Goal: Task Accomplishment & Management: Use online tool/utility

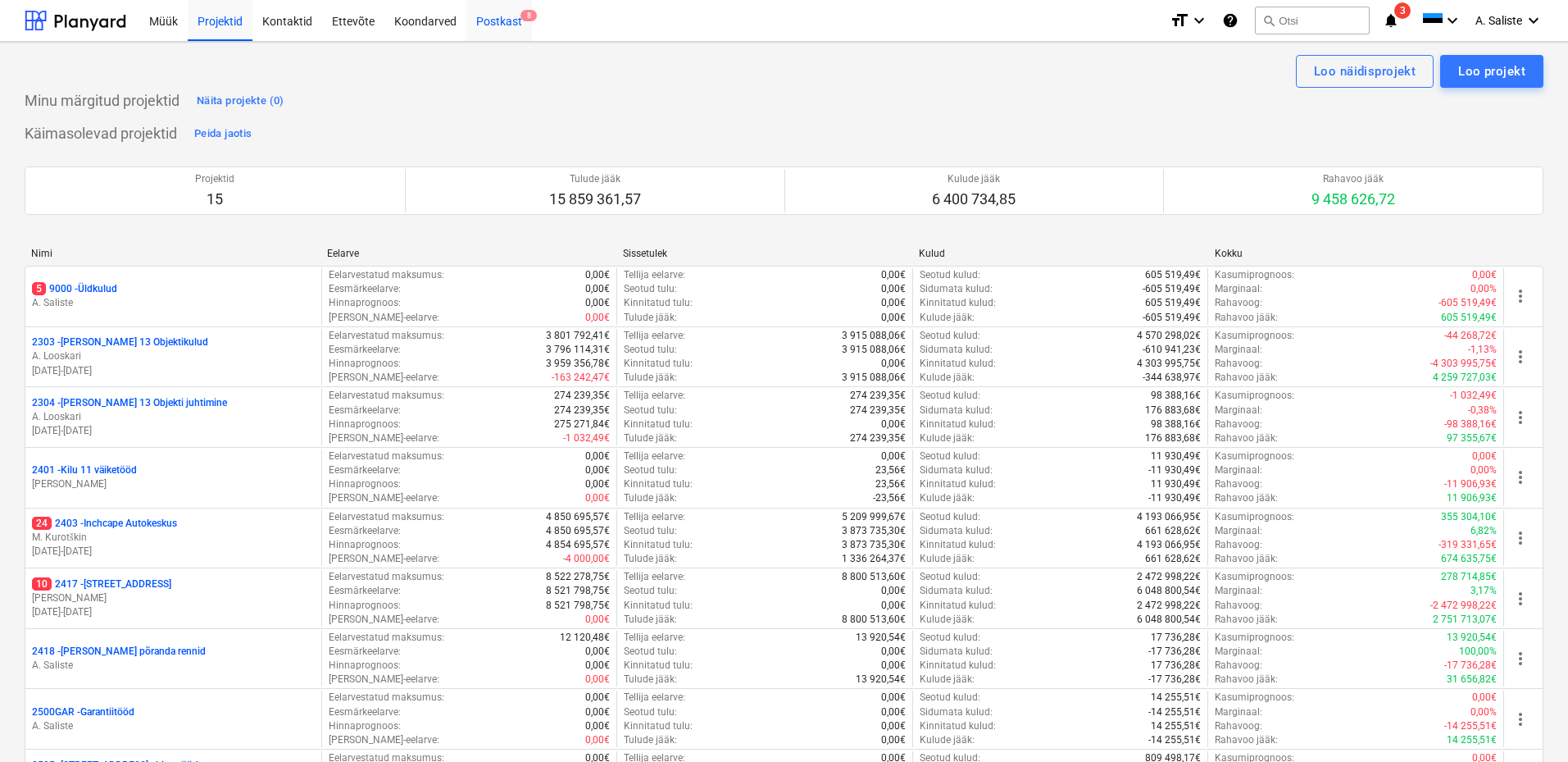
click at [500, 15] on div "Postkast 8" at bounding box center [499, 20] width 66 height 42
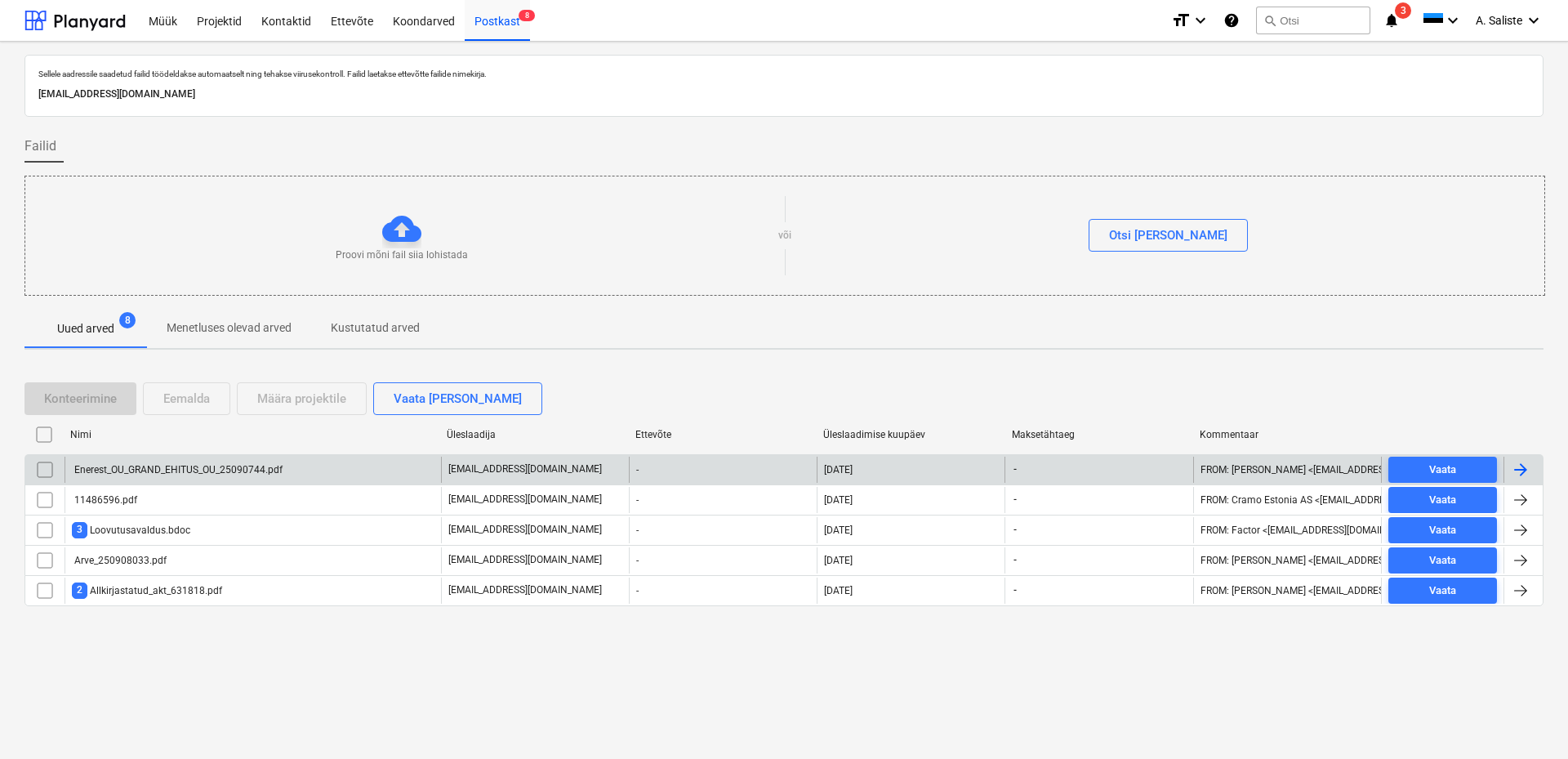
click at [233, 440] on div "Enerest_OU_GRAND_EHITUS_OU_25090744.pdf" at bounding box center [178, 469] width 211 height 12
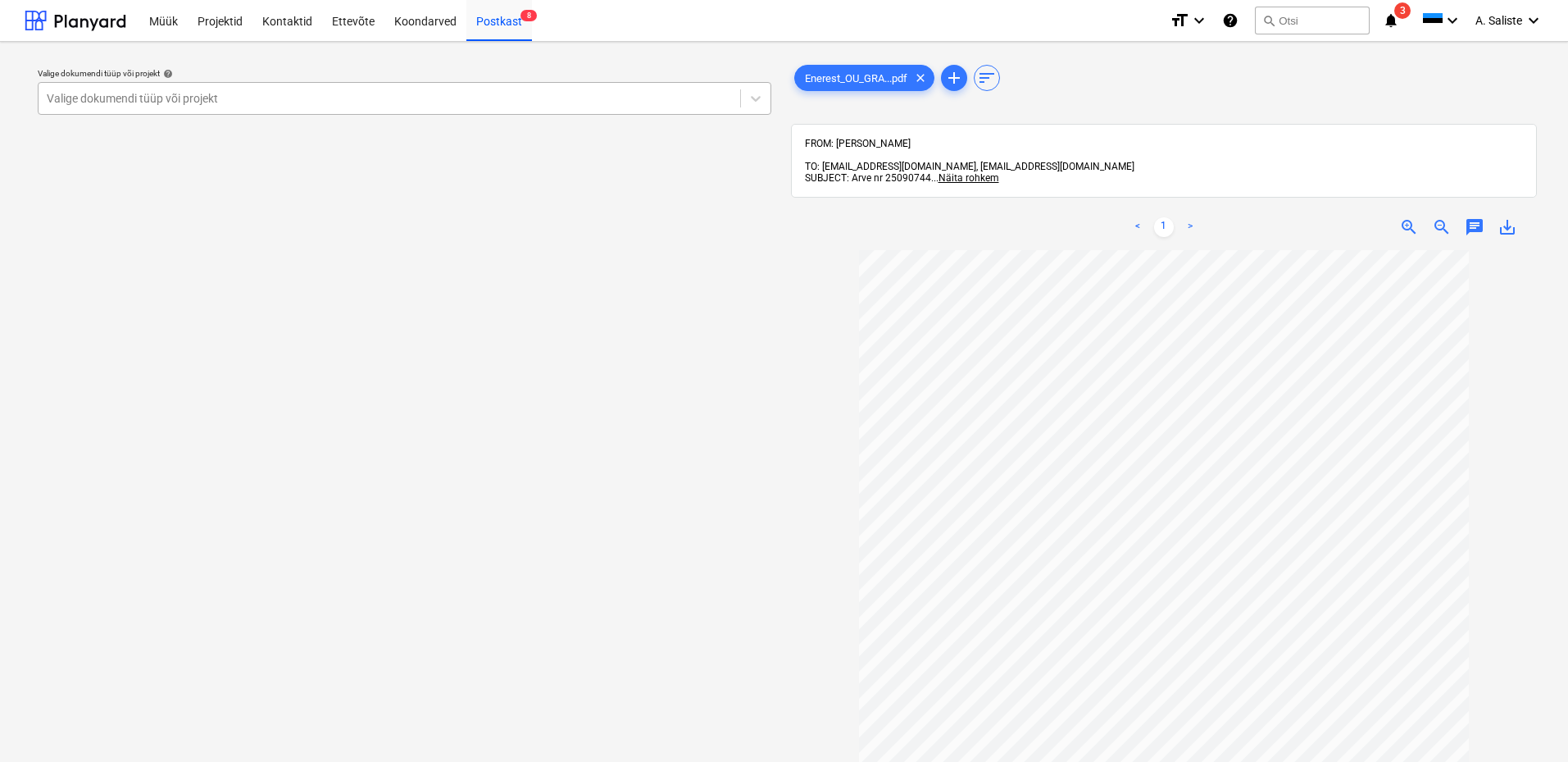
click at [676, 96] on div at bounding box center [390, 98] width 686 height 17
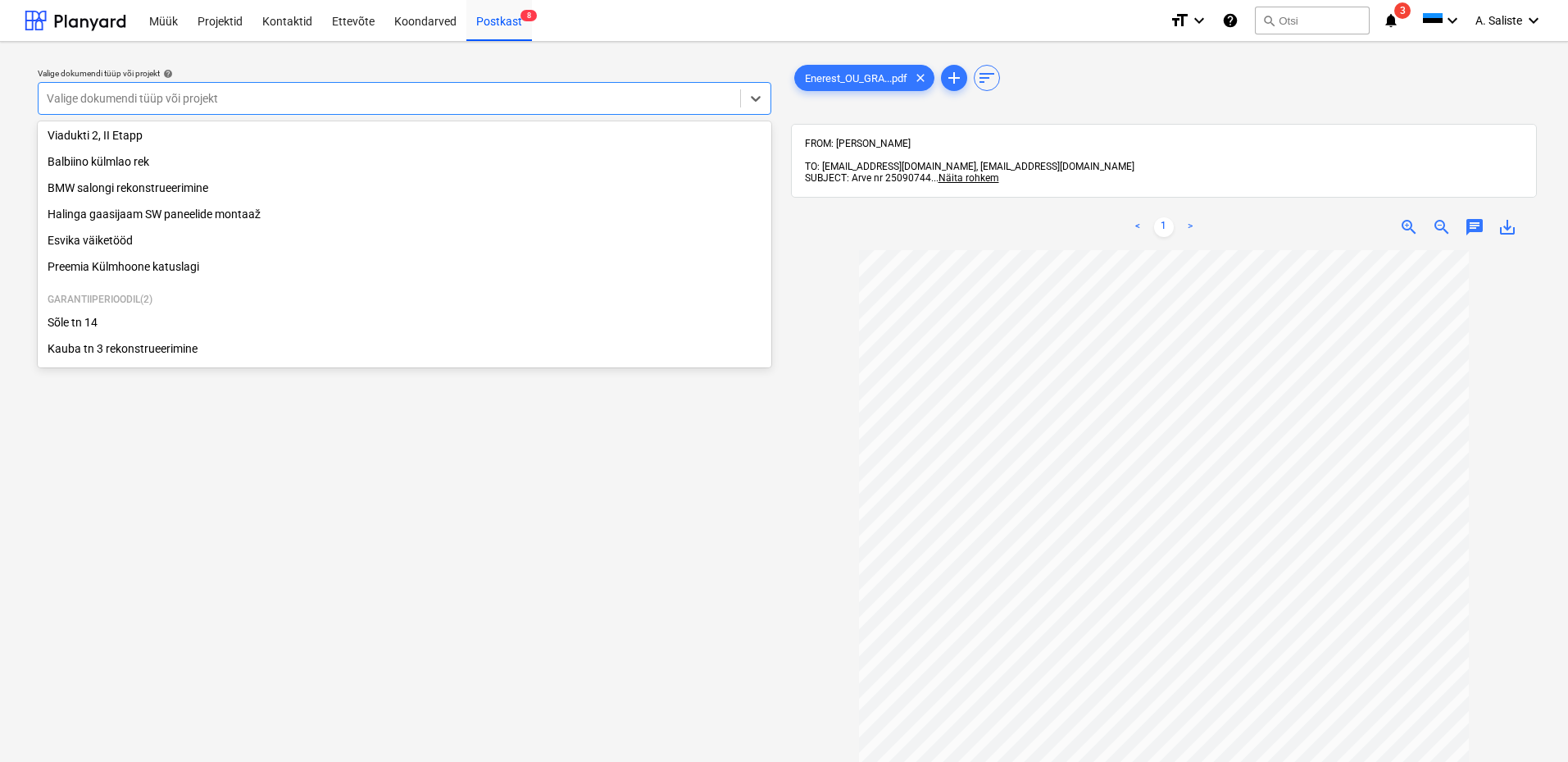
scroll to position [334, 0]
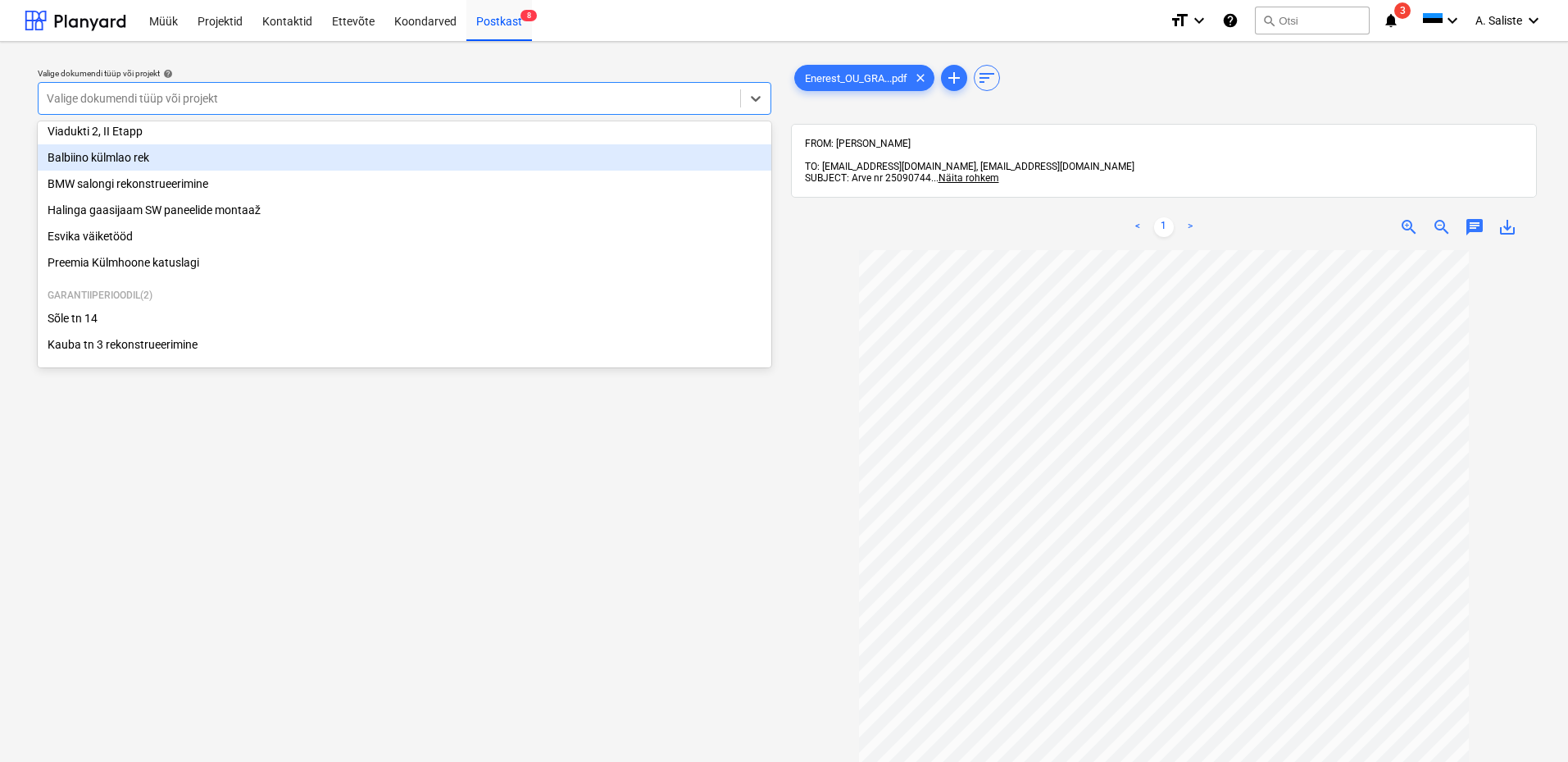
click at [148, 154] on div "Balbiino külmlao rek" at bounding box center [404, 157] width 734 height 26
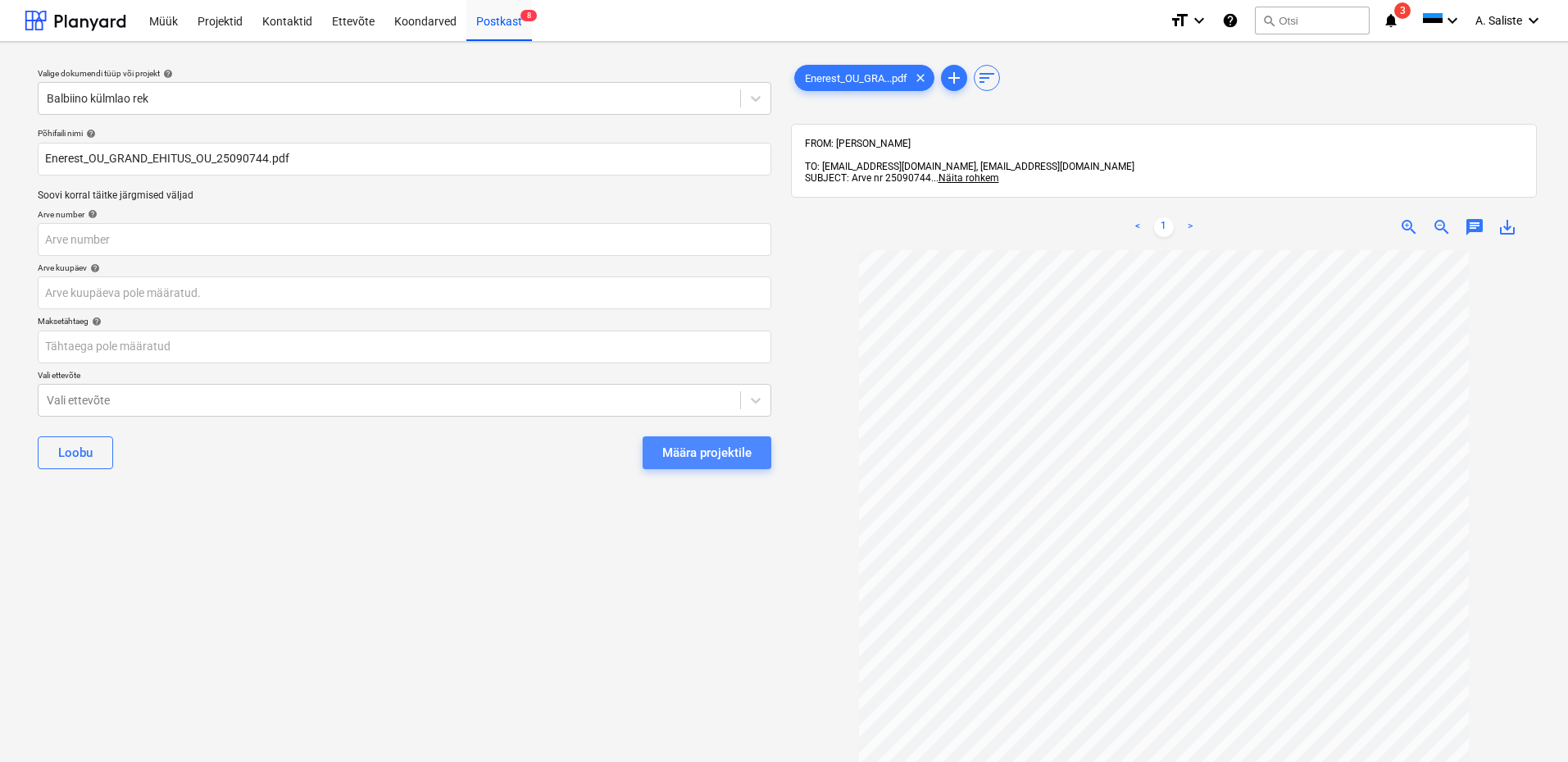
click at [708, 442] on div "Määra projektile" at bounding box center [706, 452] width 89 height 22
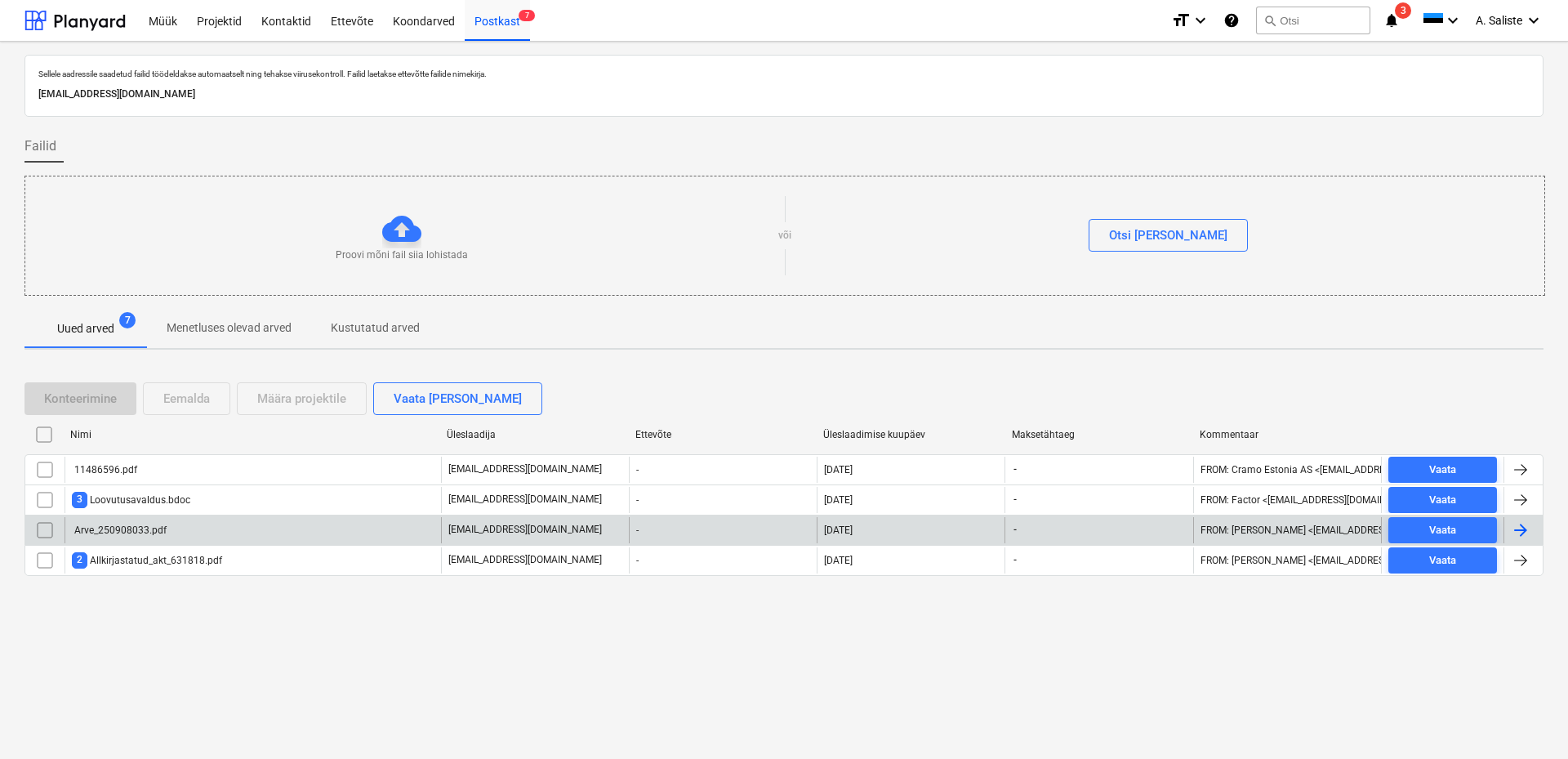
click at [277, 440] on div "Arve_250908033.pdf" at bounding box center [253, 530] width 377 height 26
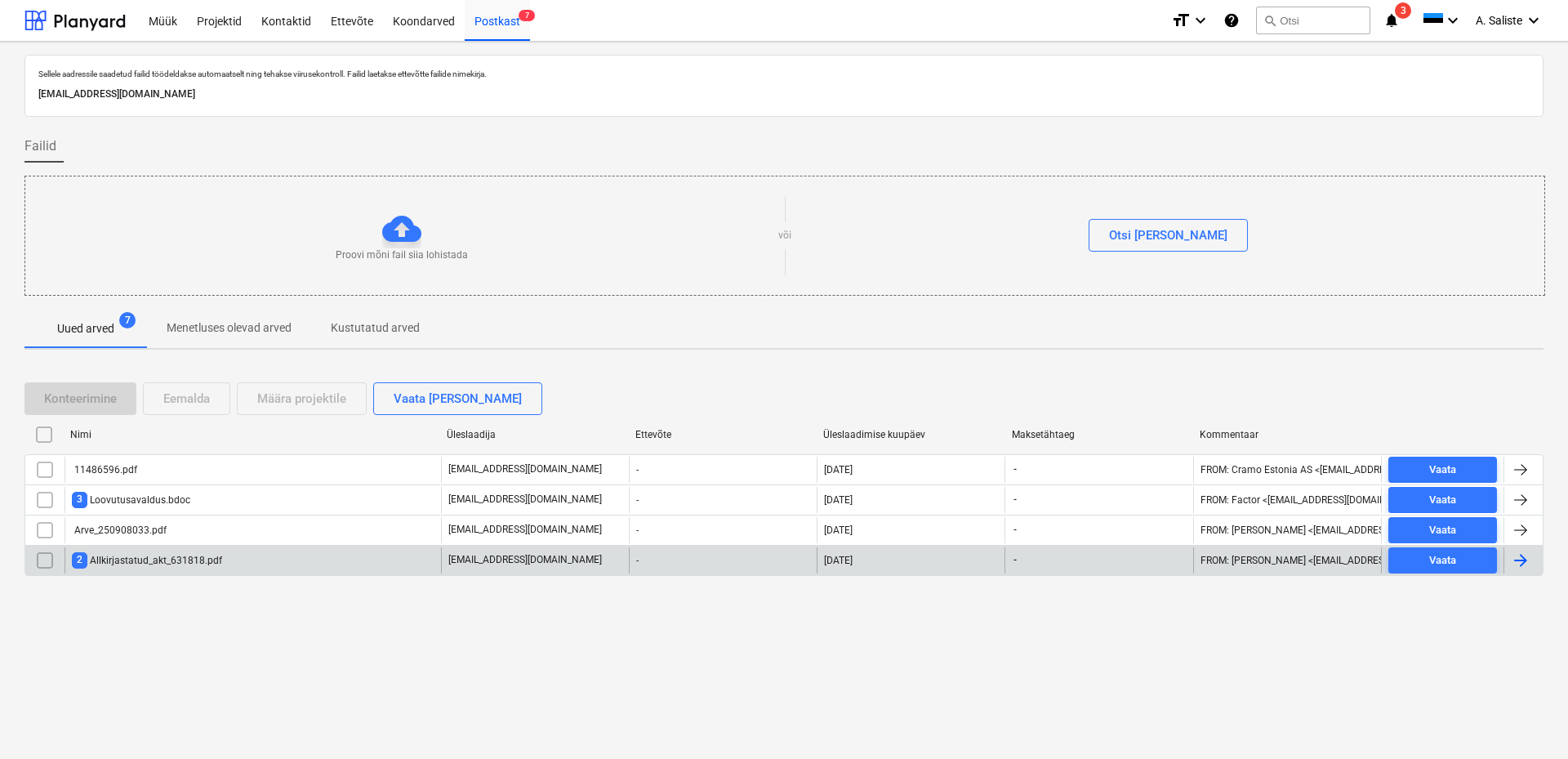
click at [142, 440] on div "2 Allkirjastatud_akt_631818.pdf" at bounding box center [147, 560] width 150 height 16
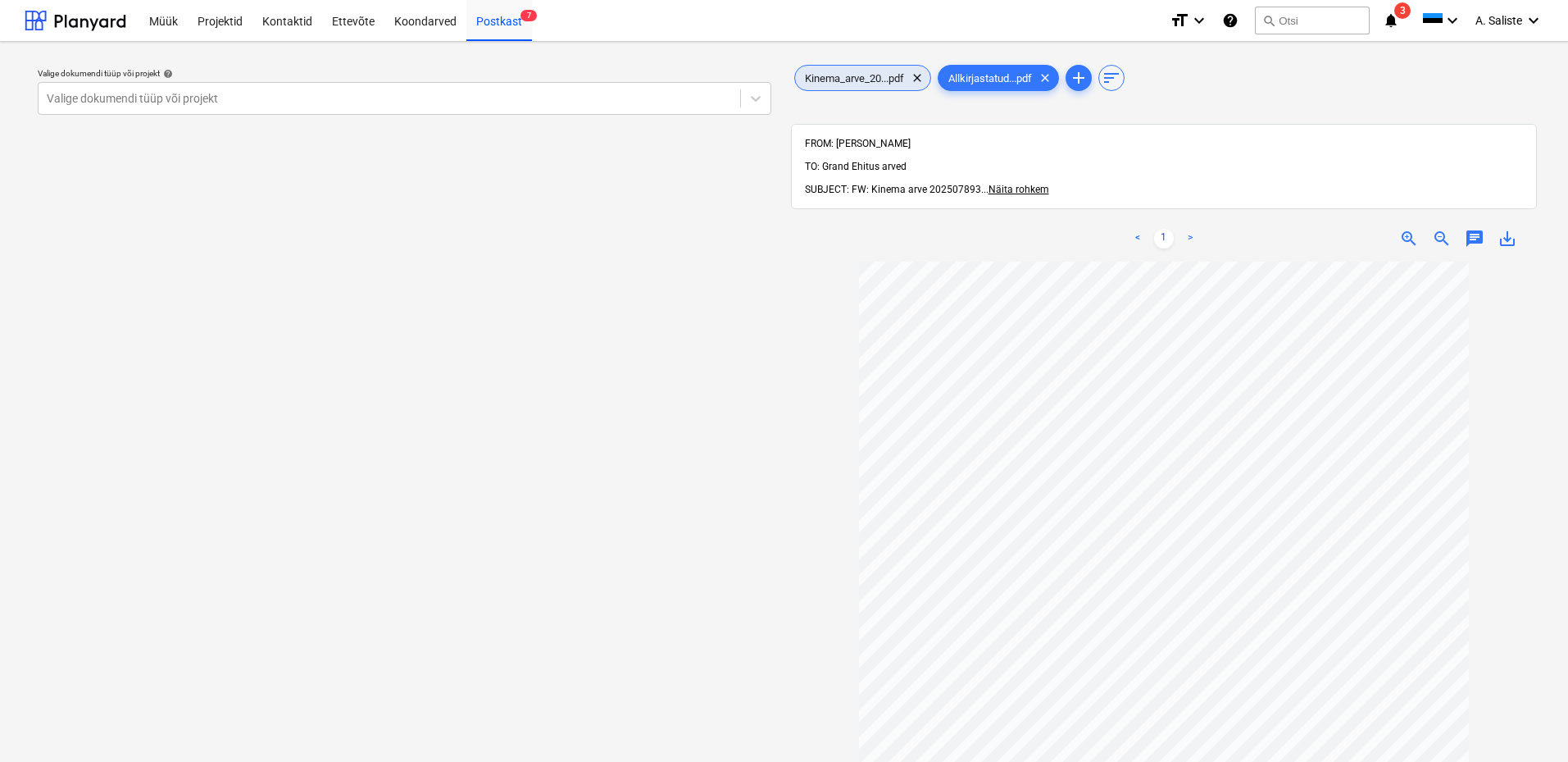
click at [893, 76] on span "Kinema_arve_20...pdf" at bounding box center [854, 78] width 119 height 13
click at [623, 104] on div at bounding box center [390, 98] width 686 height 17
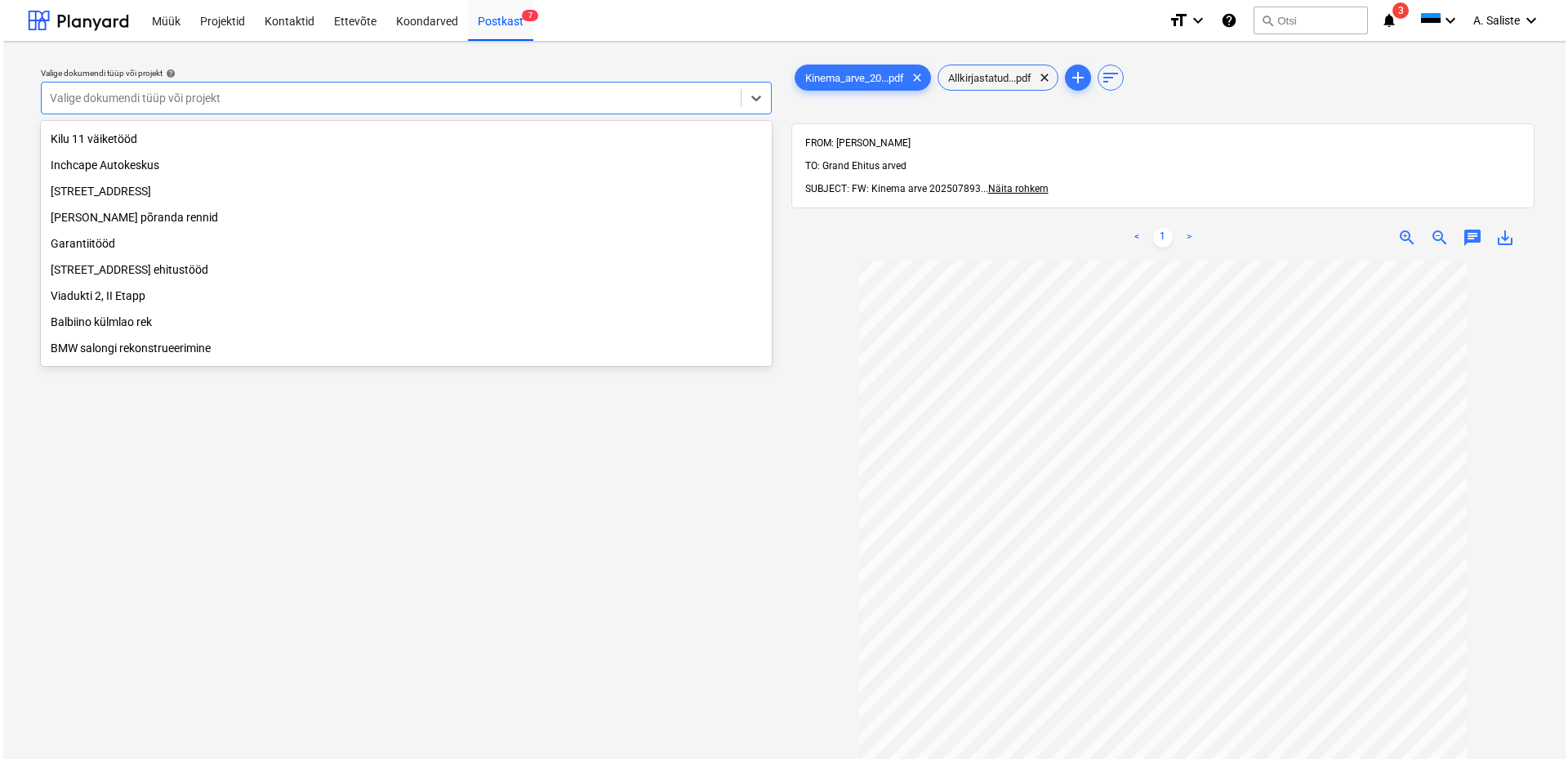
scroll to position [333, 0]
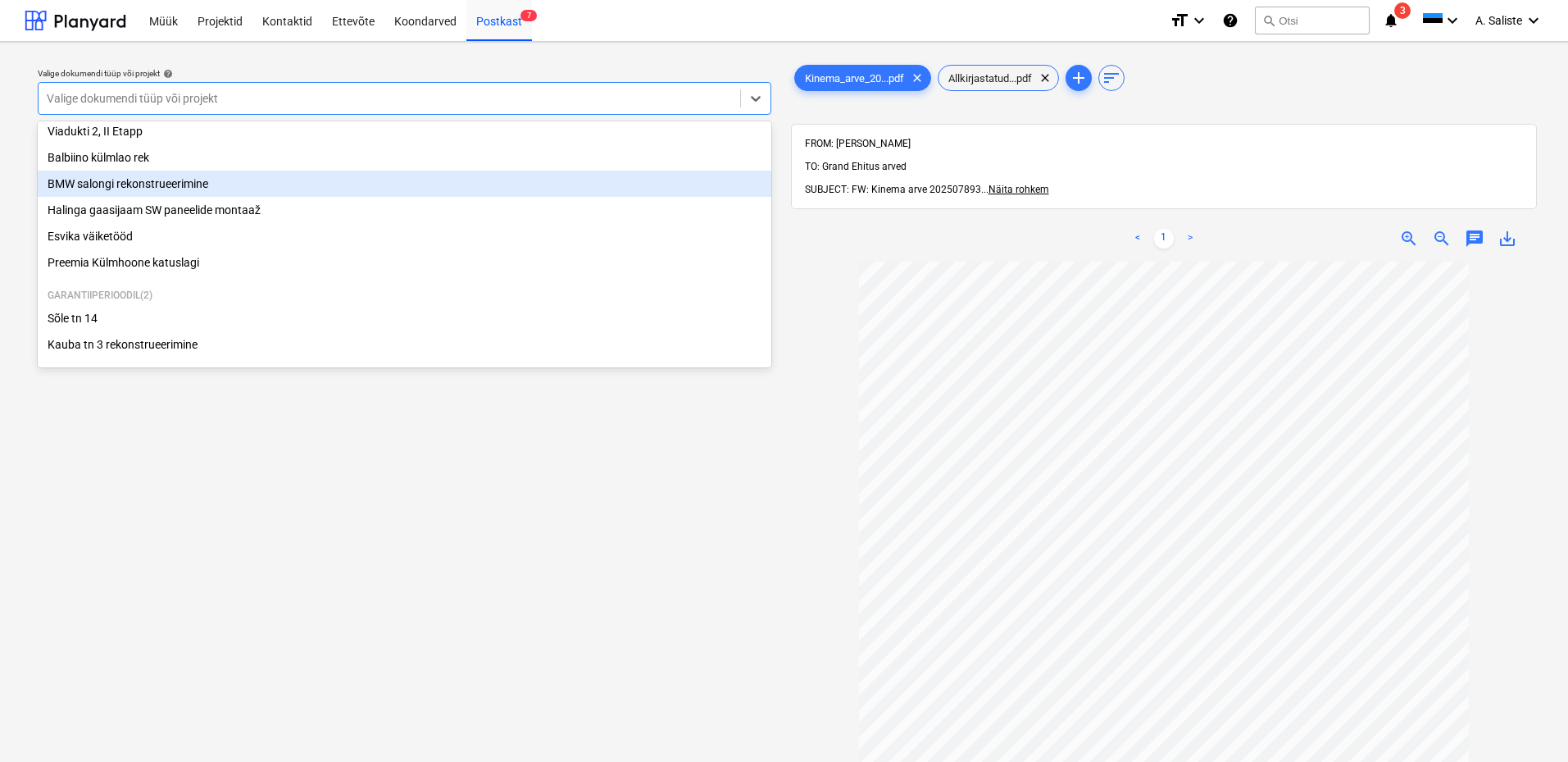
click at [159, 175] on div "BMW salongi rekonstrueerimine" at bounding box center [404, 183] width 734 height 26
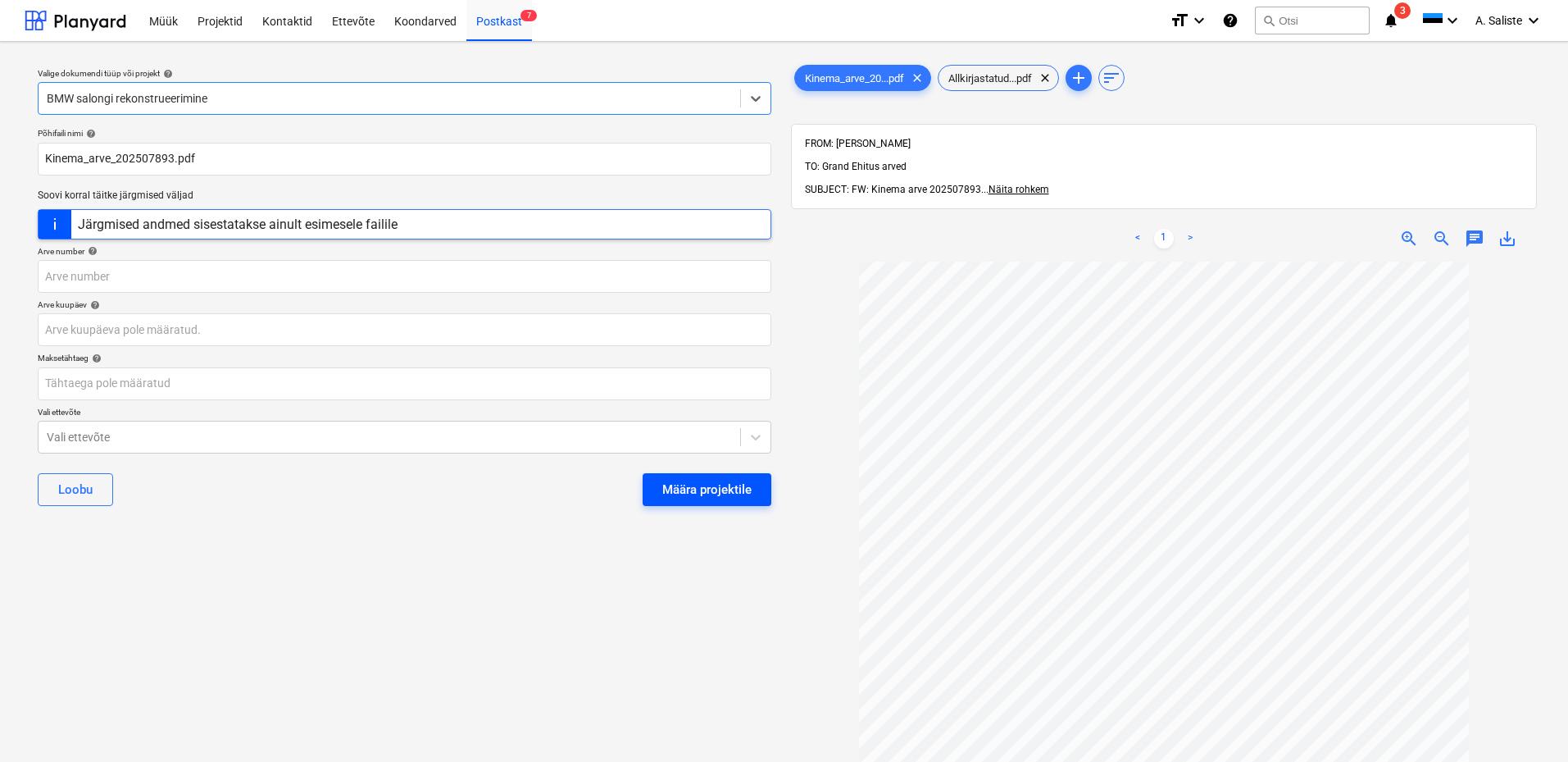
click at [675, 442] on div "Määra projektile" at bounding box center [706, 490] width 89 height 22
